Goal: Find contact information: Find contact information

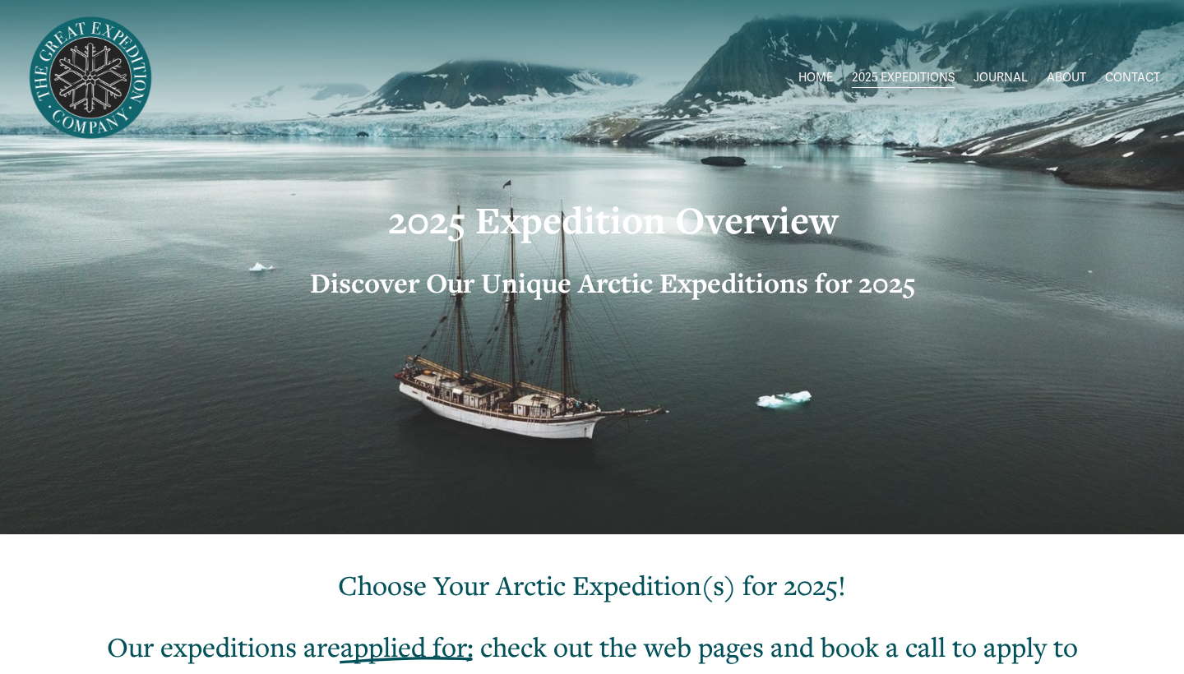
click at [1146, 73] on link "CONTACT" at bounding box center [1132, 79] width 55 height 24
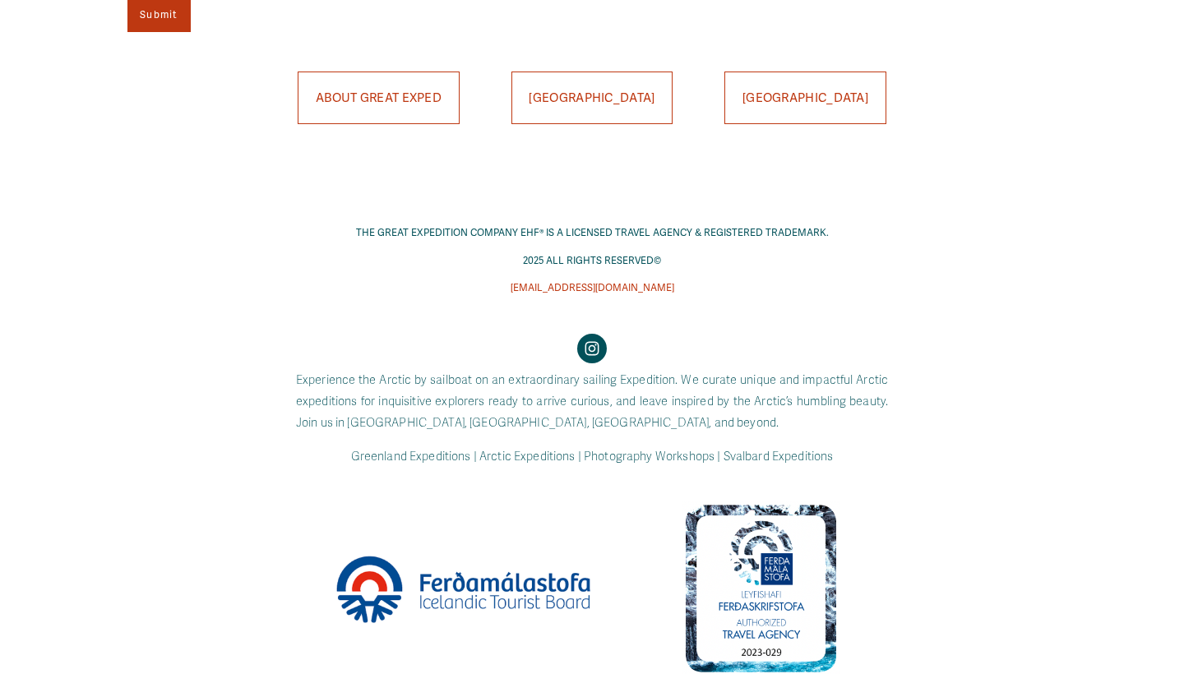
scroll to position [1198, 0]
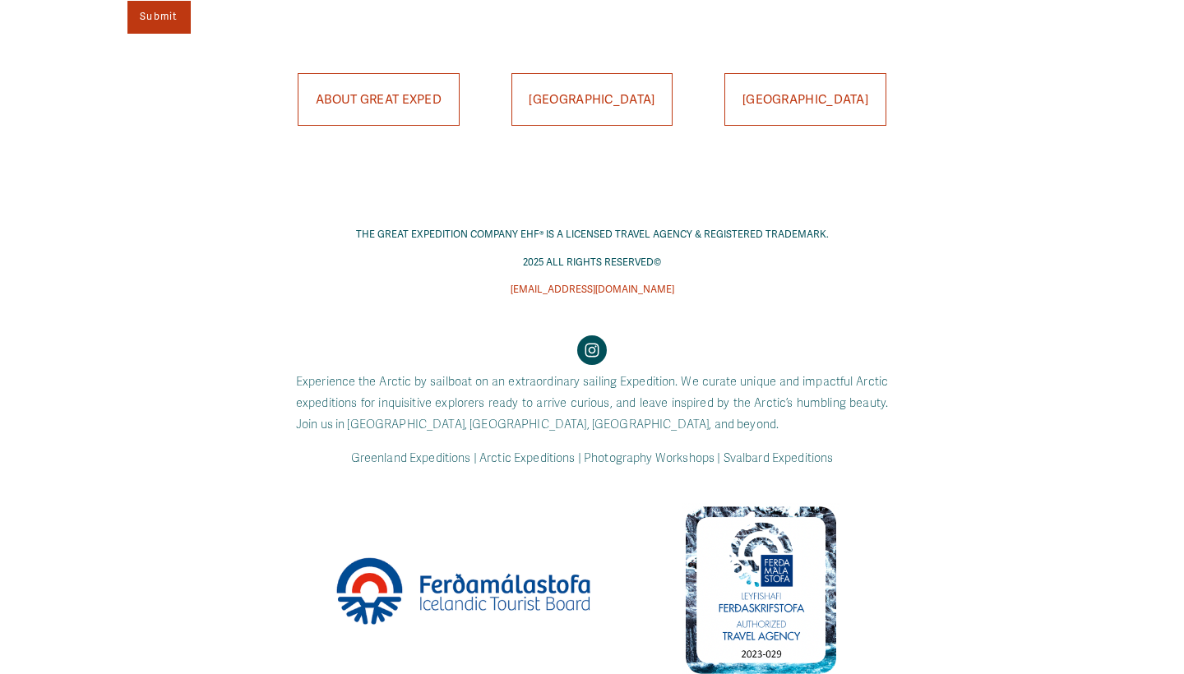
click at [770, 571] on div at bounding box center [760, 590] width 159 height 174
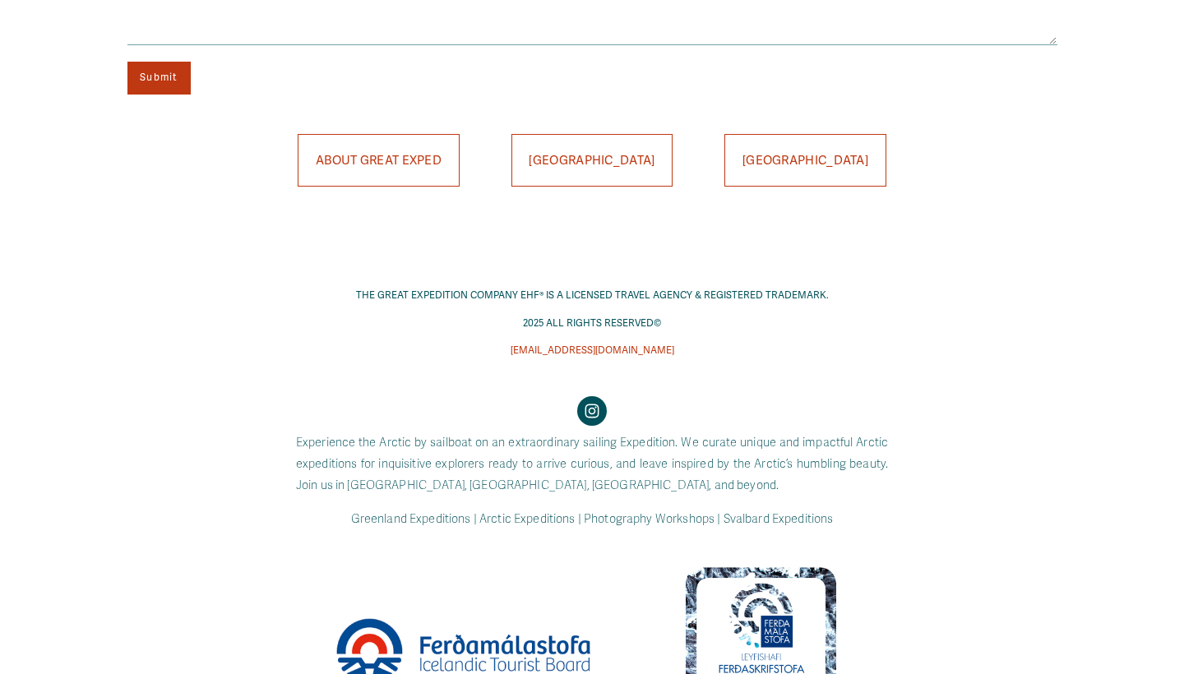
scroll to position [1135, 0]
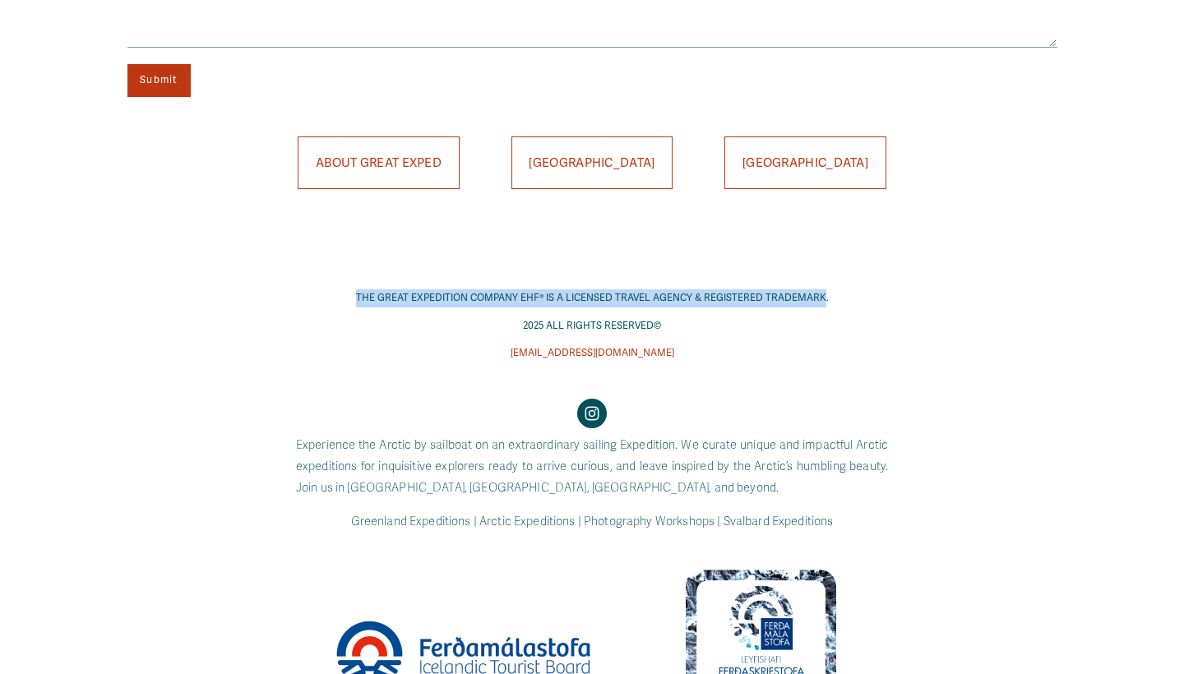
drag, startPoint x: 353, startPoint y: 291, endPoint x: 819, endPoint y: 289, distance: 466.0
click at [819, 289] on p "THE GREAT EXPEDITION COMPANY EHF® IS A LICENSED TRAVEL AGENCY & REGISTERED TRAD…" at bounding box center [591, 298] width 676 height 18
copy p "THE GREAT EXPEDITION COMPANY EHF® IS A LICENSED TRAVEL AGENCY & REGISTERED TRAD…"
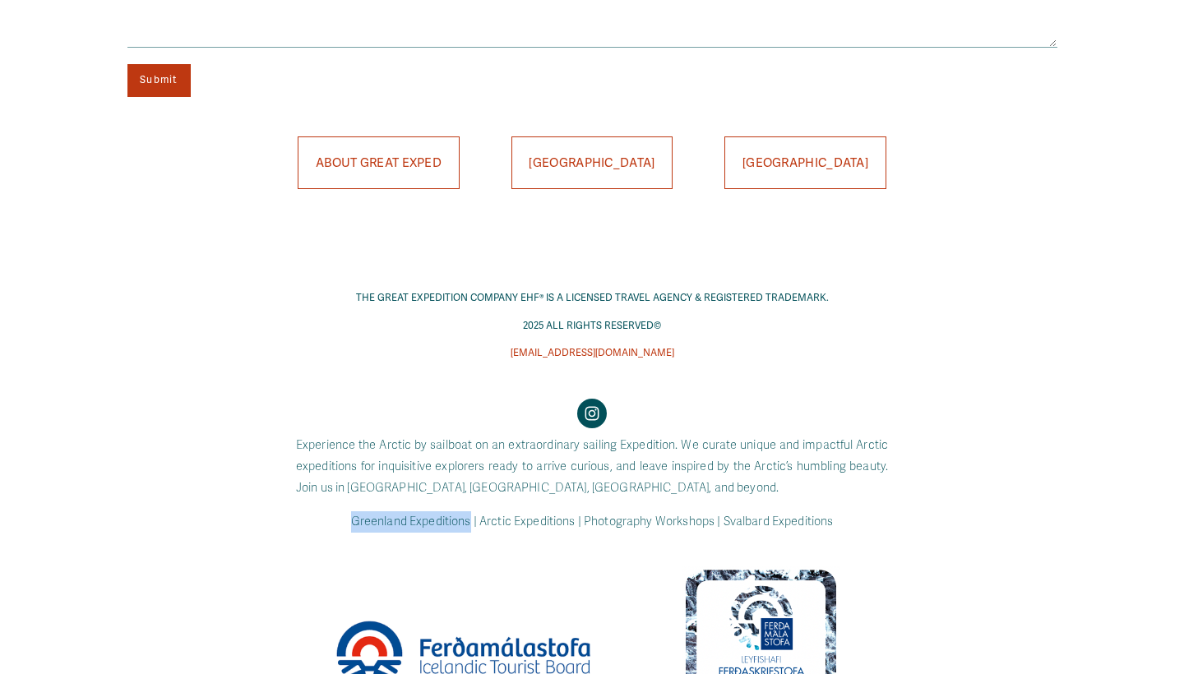
drag, startPoint x: 345, startPoint y: 515, endPoint x: 468, endPoint y: 522, distance: 123.5
click at [468, 522] on pre "Greenland Expeditions | Arctic Expeditions | Photography Workshops | Svalbard E…" at bounding box center [592, 521] width 592 height 21
copy code "Greenland Expeditions"
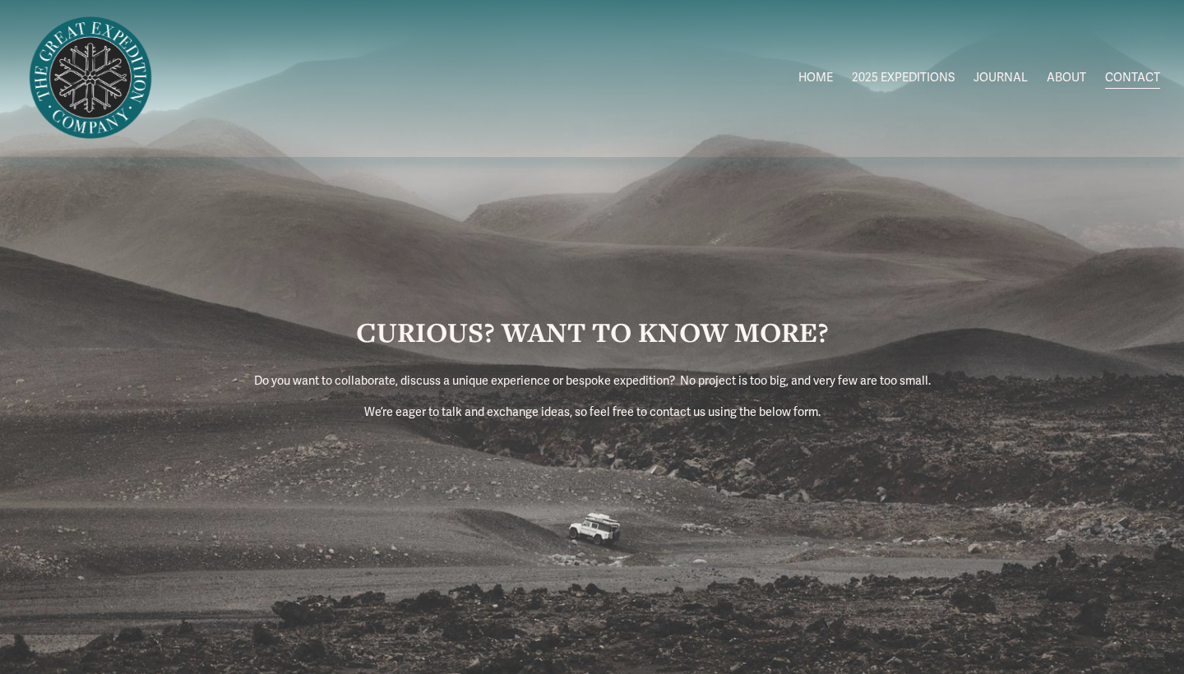
scroll to position [0, 0]
click at [1066, 76] on link "ABOUT" at bounding box center [1065, 79] width 39 height 24
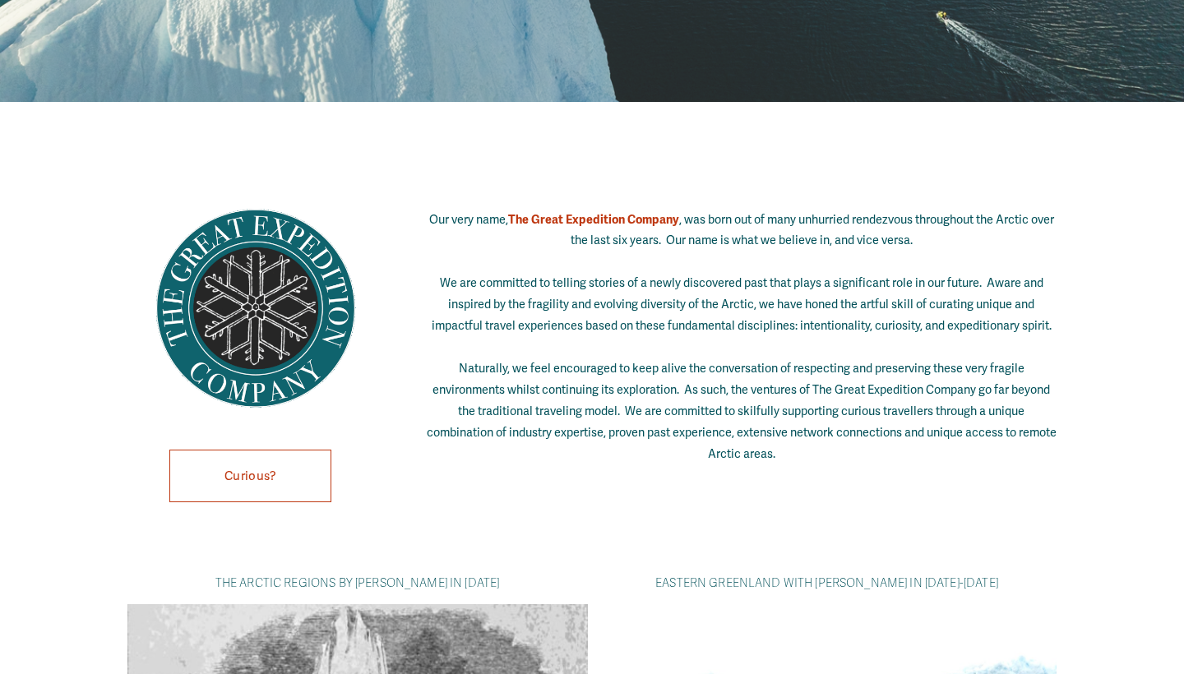
scroll to position [473, 0]
drag, startPoint x: 519, startPoint y: 219, endPoint x: 688, endPoint y: 219, distance: 169.3
click at [688, 219] on p "Our very name, The Great Expedition Company , was born out of many unhurried re…" at bounding box center [741, 337] width 631 height 256
copy p "The Great Expedition Company"
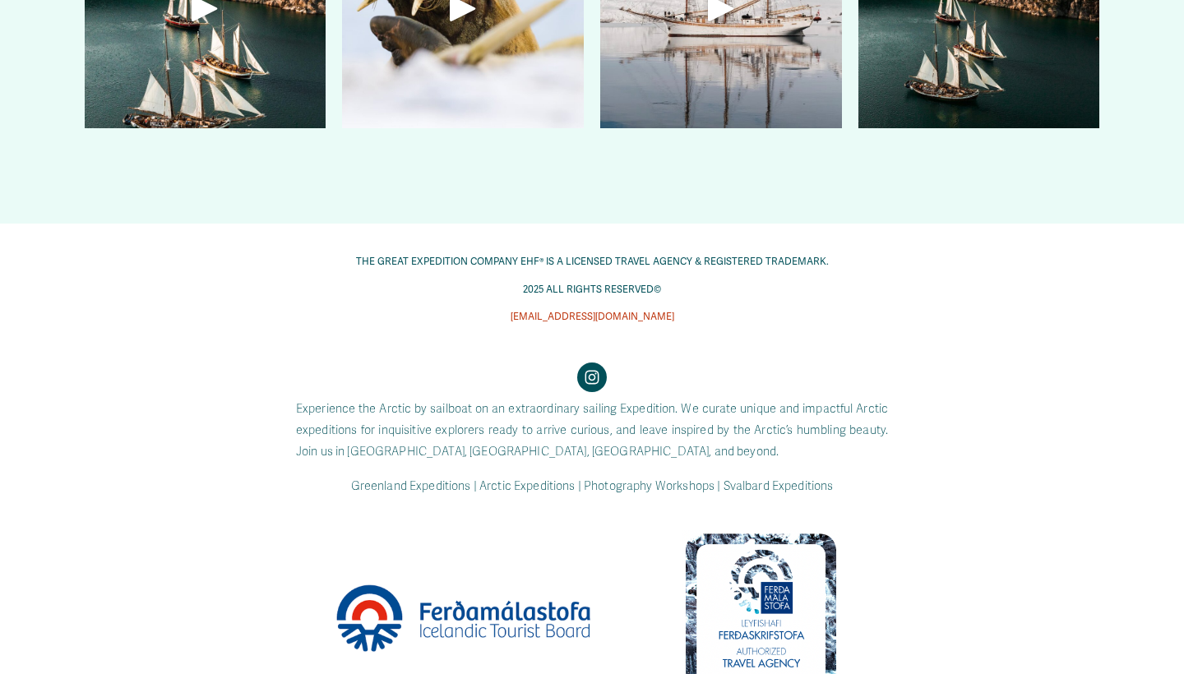
scroll to position [4626, 0]
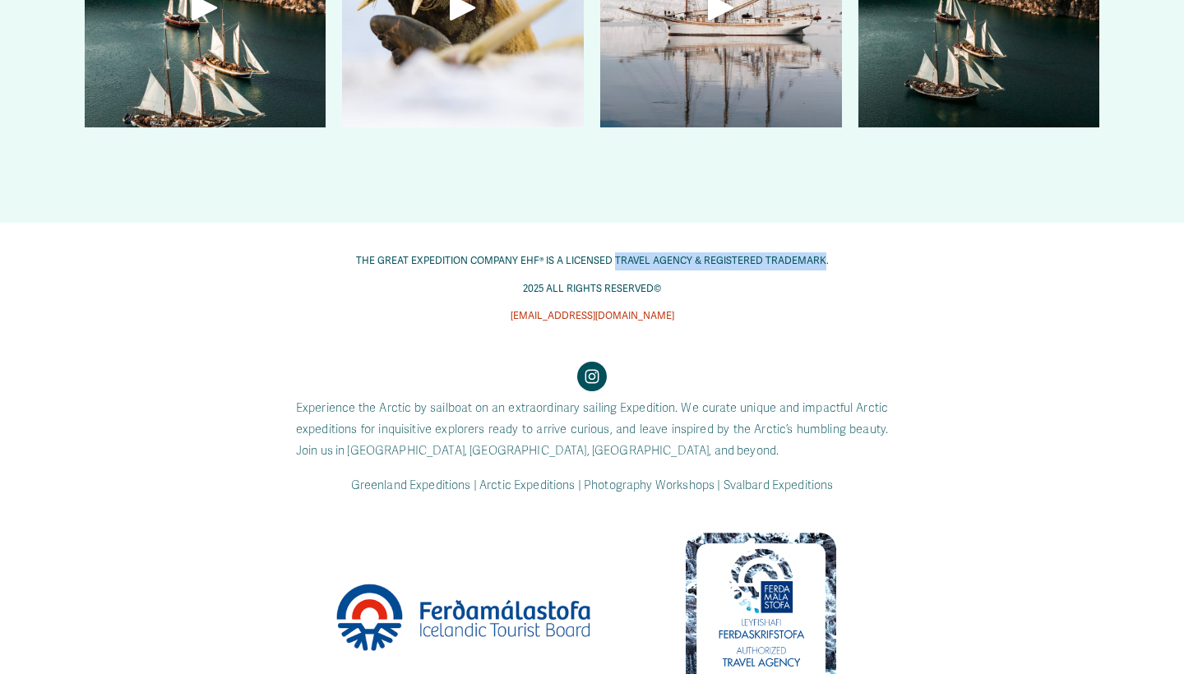
drag, startPoint x: 616, startPoint y: 260, endPoint x: 819, endPoint y: 257, distance: 203.0
click at [819, 257] on p "THE GREAT EXPEDITION COMPANY EHF® IS A LICENSED TRAVEL AGENCY & REGISTERED TRAD…" at bounding box center [591, 261] width 676 height 18
copy p "TRAVEL AGENCY & REGISTERED TRADEMARK"
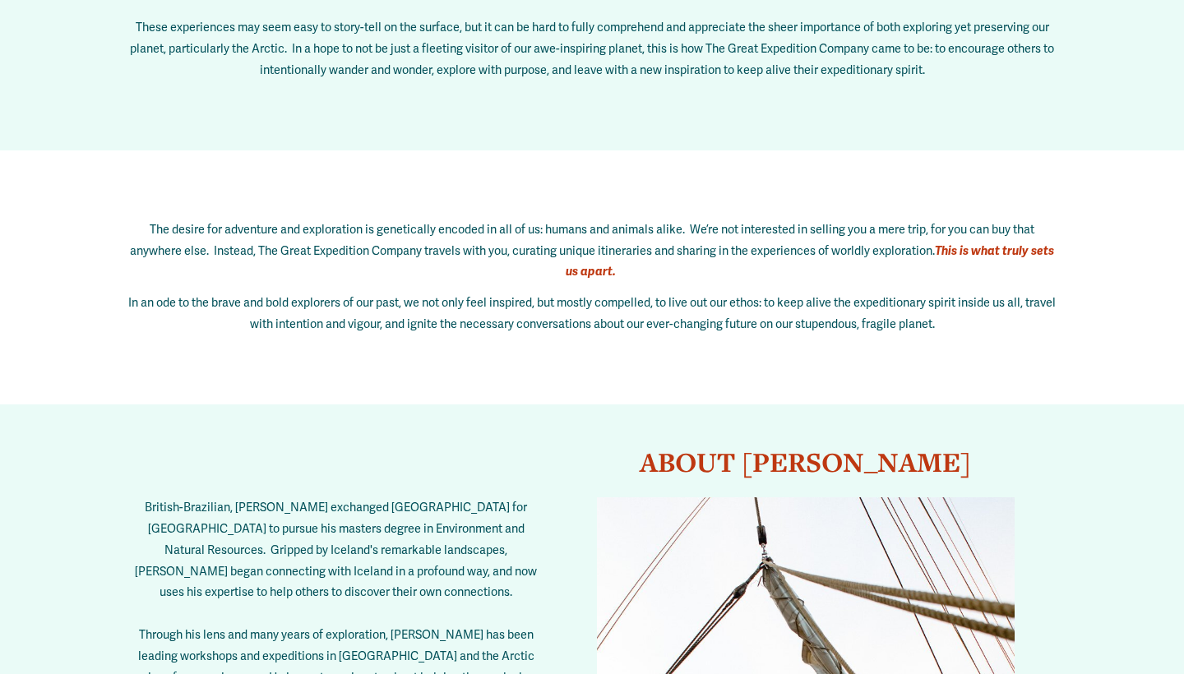
scroll to position [2042, 0]
